Goal: Navigation & Orientation: Find specific page/section

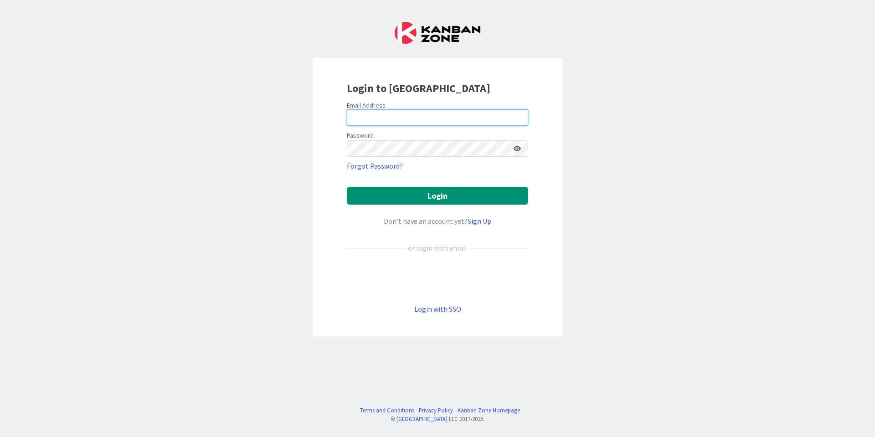
click at [406, 113] on input "email" at bounding box center [437, 117] width 181 height 16
click at [390, 115] on input "alvaro" at bounding box center [437, 117] width 181 height 16
click at [430, 114] on input "alvaro" at bounding box center [437, 117] width 181 height 16
type input "[EMAIL_ADDRESS][DOMAIN_NAME]"
click at [347, 187] on button "Login" at bounding box center [437, 196] width 181 height 18
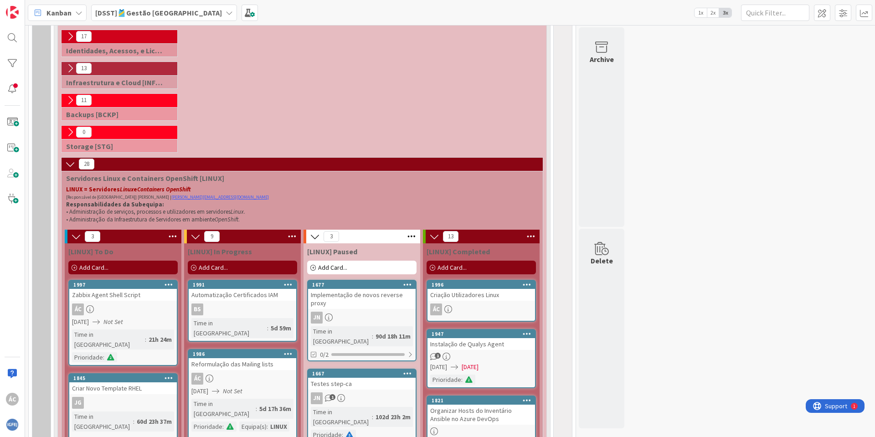
scroll to position [492, 0]
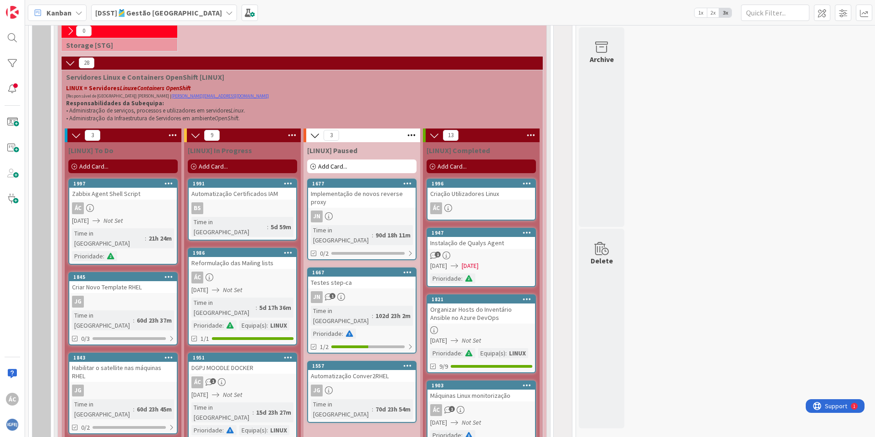
click at [493, 197] on div "Criação Utilizadores Linux" at bounding box center [481, 194] width 108 height 12
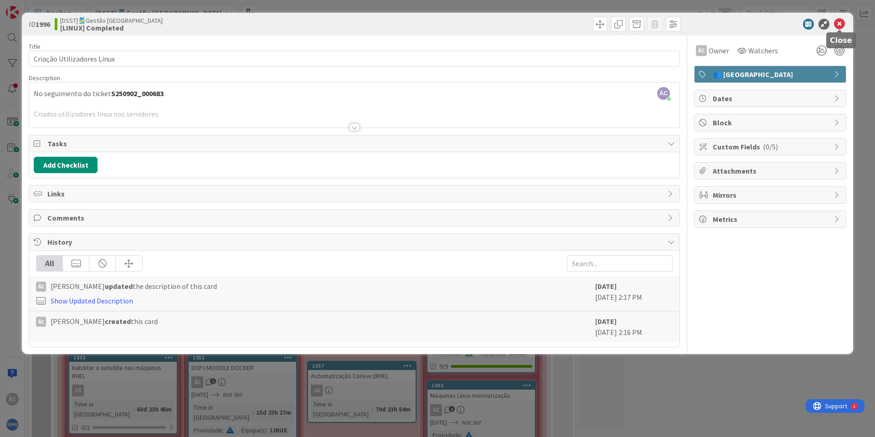
click at [839, 23] on icon at bounding box center [839, 24] width 11 height 11
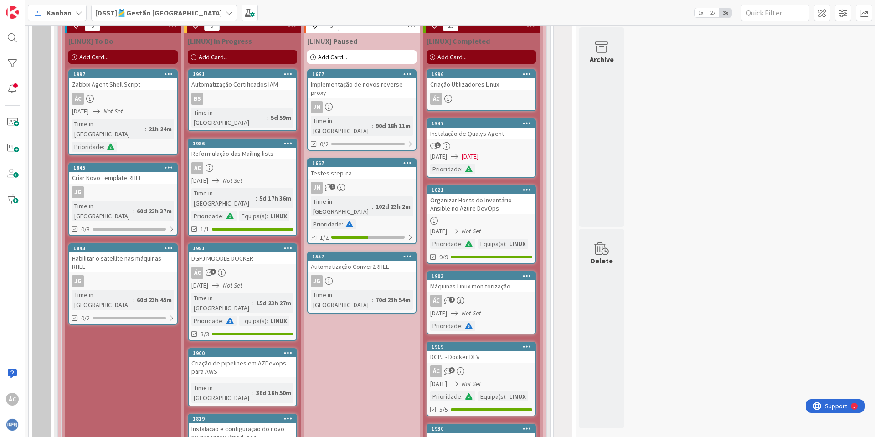
click at [252, 151] on link "1986 Reformulação das Mailing lists ÁC [DATE] Not Set Time in [GEOGRAPHIC_DATA]…" at bounding box center [242, 188] width 109 height 98
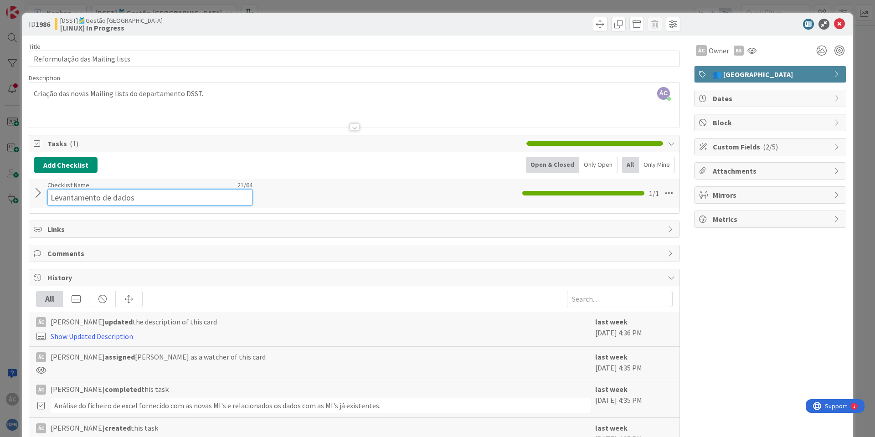
click at [98, 192] on input "Levantamento de dados" at bounding box center [149, 197] width 205 height 16
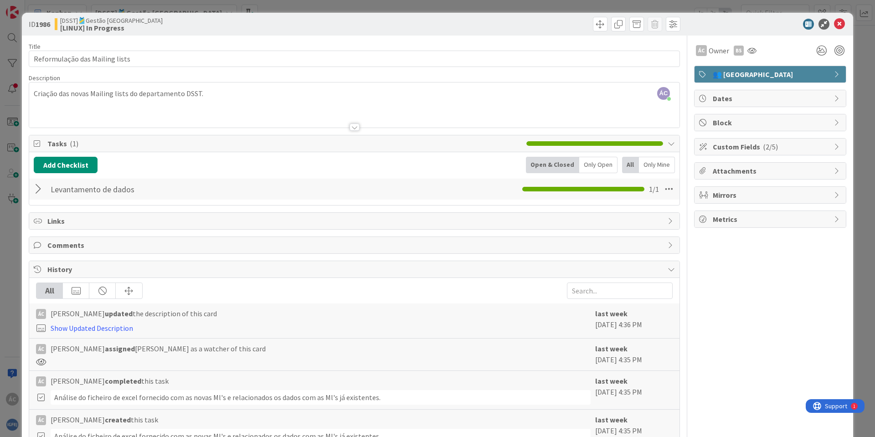
click at [230, 162] on div "Add Checklist Open & Closed Only Open All Only Mine" at bounding box center [354, 165] width 641 height 16
click at [36, 189] on div at bounding box center [40, 189] width 12 height 16
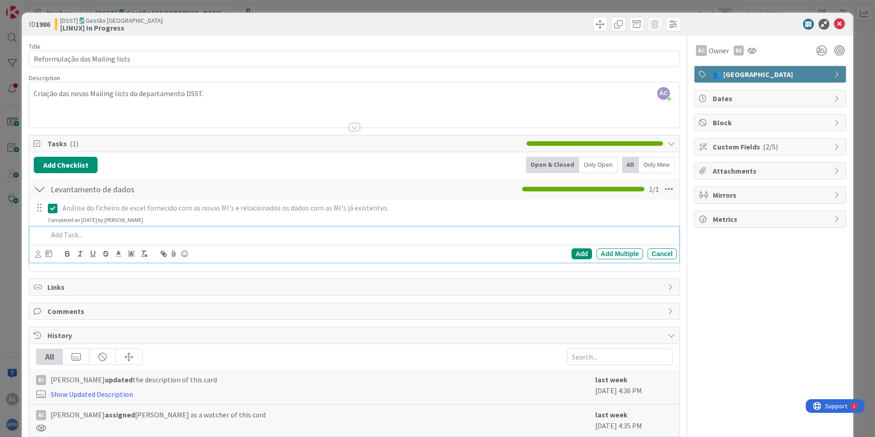
click at [86, 237] on p at bounding box center [360, 235] width 625 height 10
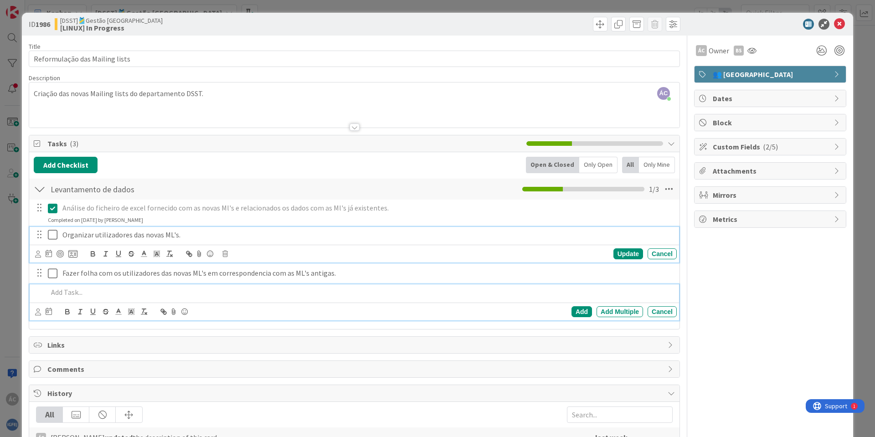
click at [54, 239] on icon at bounding box center [53, 234] width 10 height 11
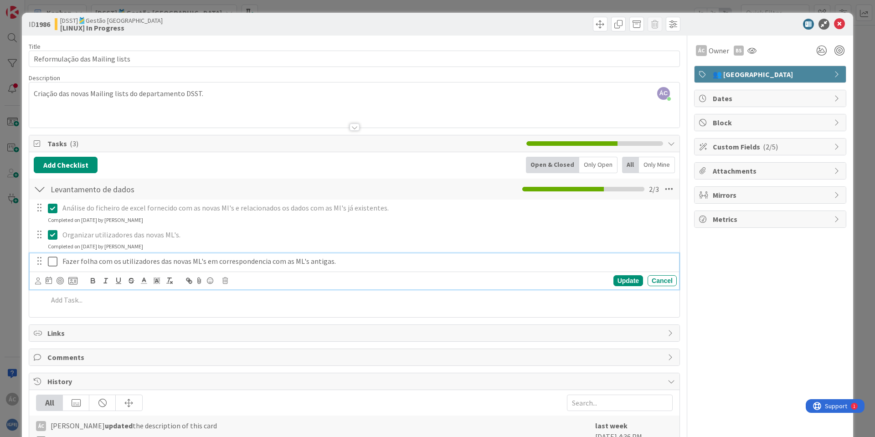
click at [55, 259] on icon at bounding box center [53, 261] width 10 height 11
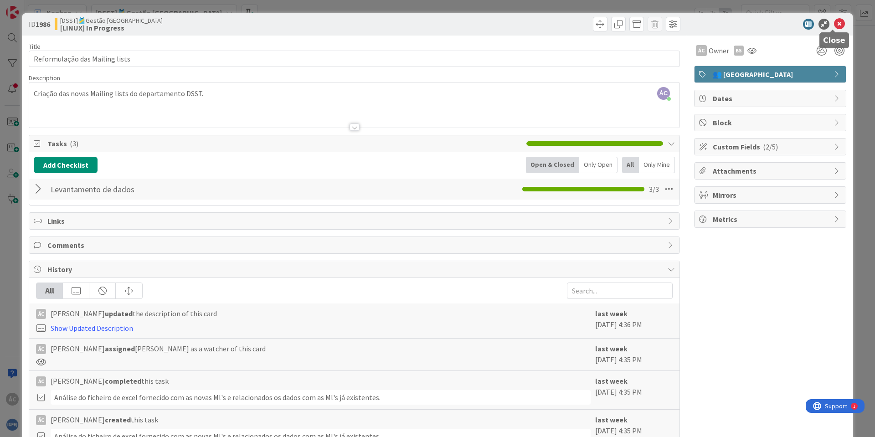
click at [834, 19] on icon at bounding box center [839, 24] width 11 height 11
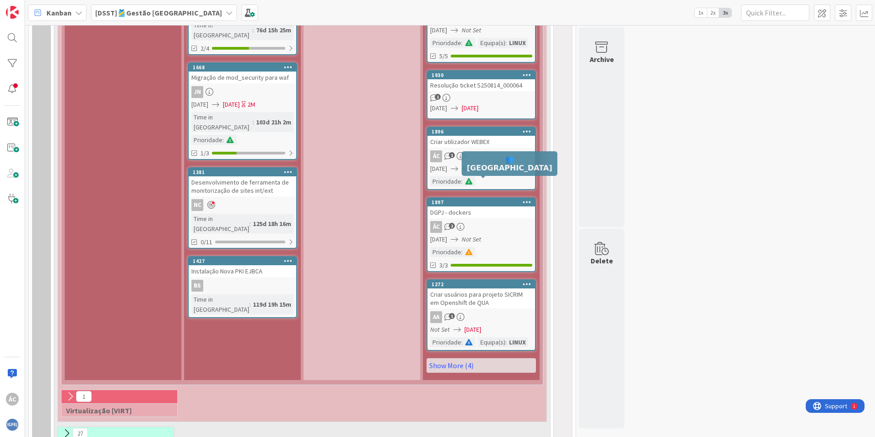
scroll to position [1069, 0]
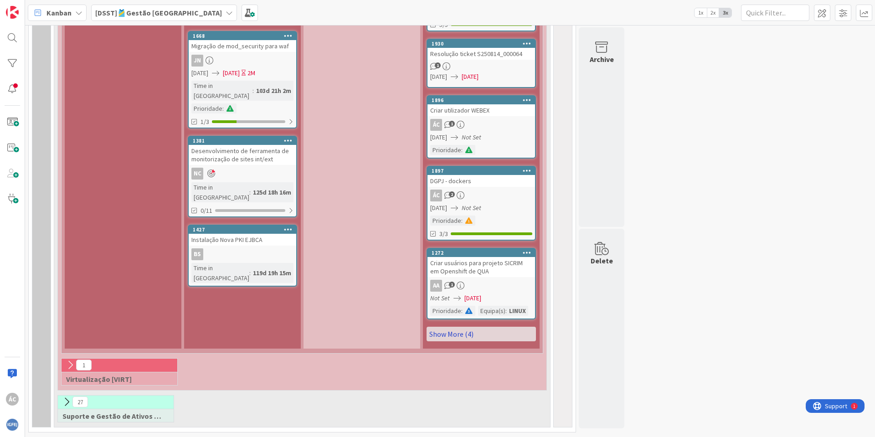
click at [447, 338] on link "Show More (4)" at bounding box center [481, 334] width 109 height 15
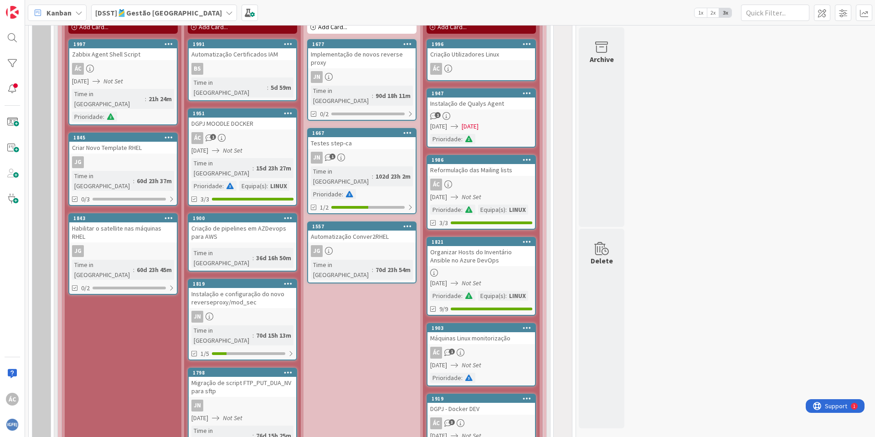
scroll to position [631, 0]
click at [481, 195] on icon "Not Set" at bounding box center [472, 197] width 20 height 8
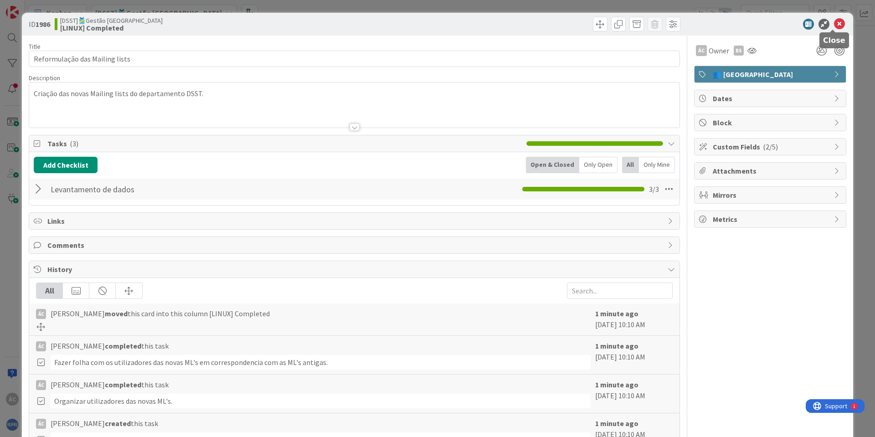
click at [834, 21] on icon at bounding box center [839, 24] width 11 height 11
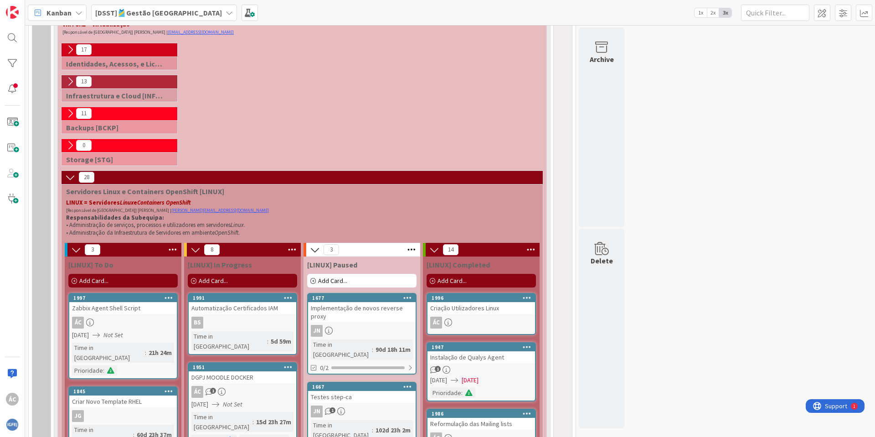
scroll to position [358, 0]
